Goal: Transaction & Acquisition: Purchase product/service

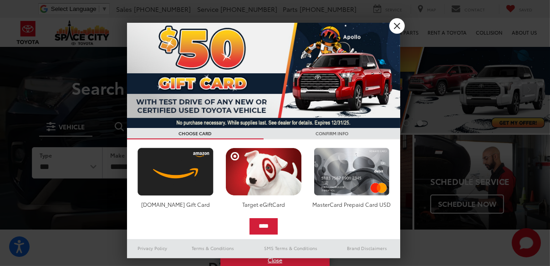
click at [395, 24] on link "X" at bounding box center [396, 25] width 15 height 15
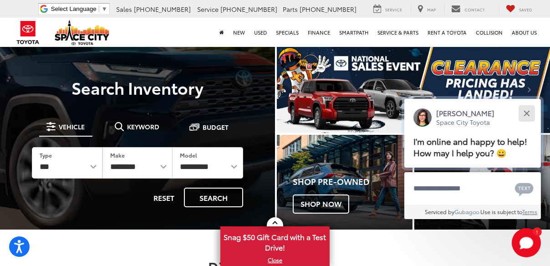
click at [523, 114] on button "Close" at bounding box center [526, 113] width 20 height 20
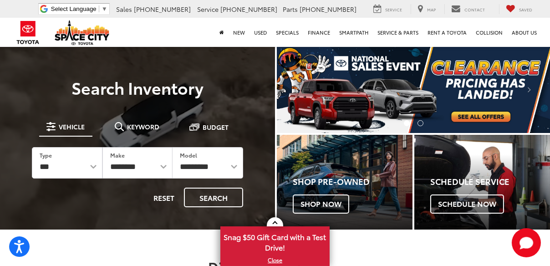
scroll to position [46, 0]
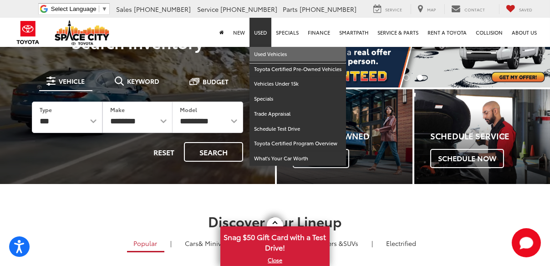
click at [258, 52] on link "Used Vehicles" at bounding box center [297, 54] width 96 height 15
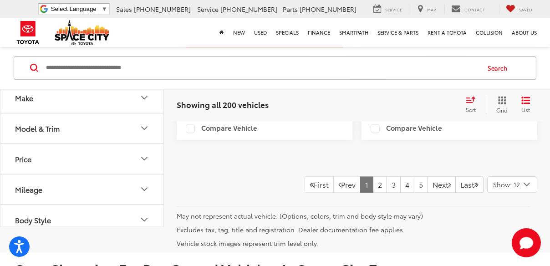
scroll to position [3049, 0]
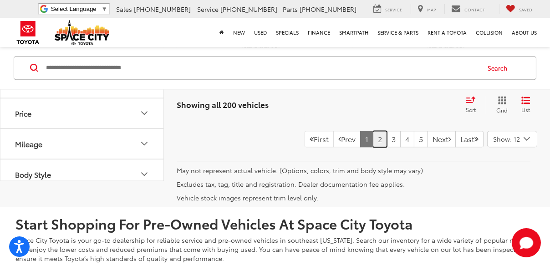
click at [373, 147] on link "2" at bounding box center [380, 139] width 14 height 16
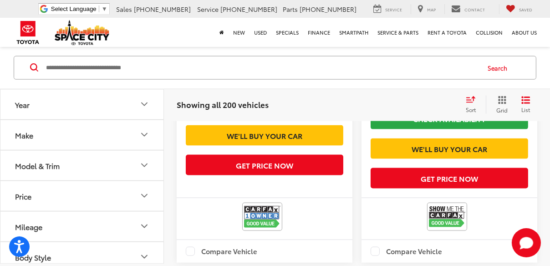
scroll to position [1919, 0]
